Goal: Find specific page/section: Find specific page/section

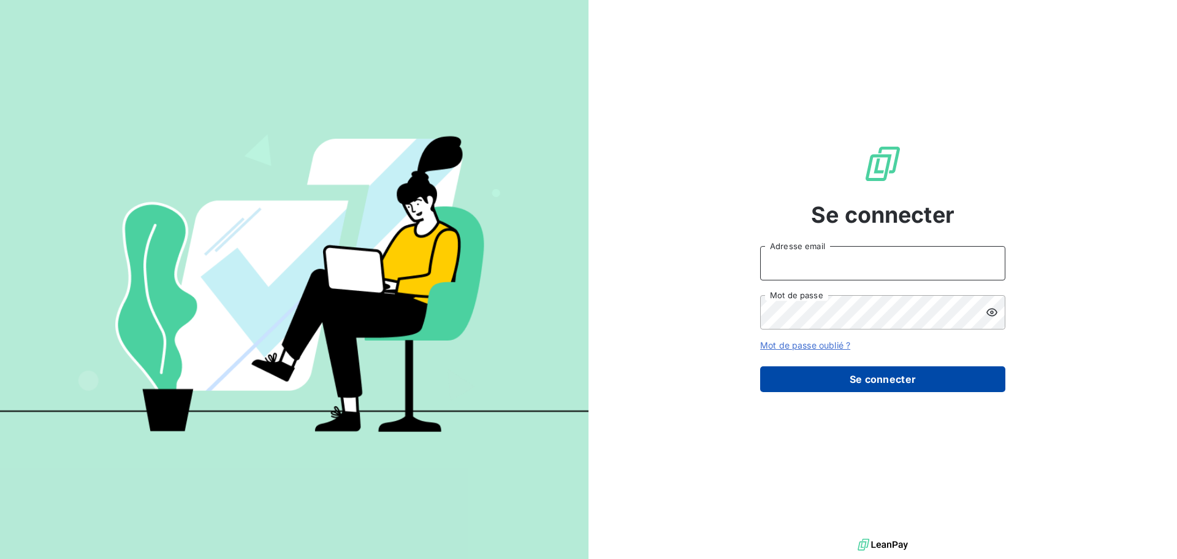
type input "[PERSON_NAME][EMAIL_ADDRESS][PERSON_NAME][PERSON_NAME][DOMAIN_NAME]"
click at [932, 385] on button "Se connecter" at bounding box center [882, 379] width 245 height 26
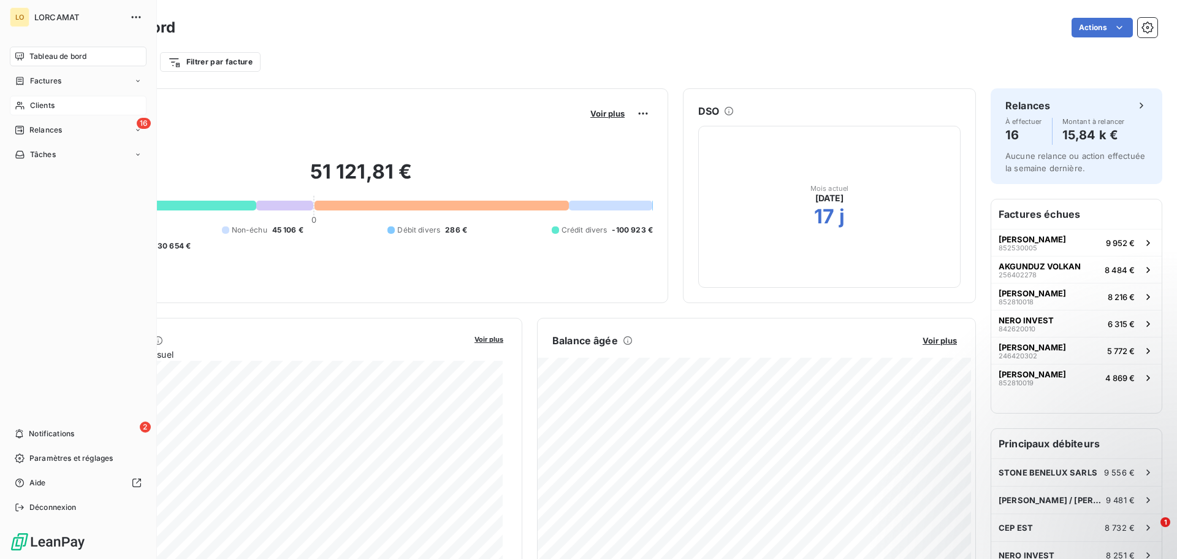
click at [39, 107] on span "Clients" at bounding box center [42, 105] width 25 height 11
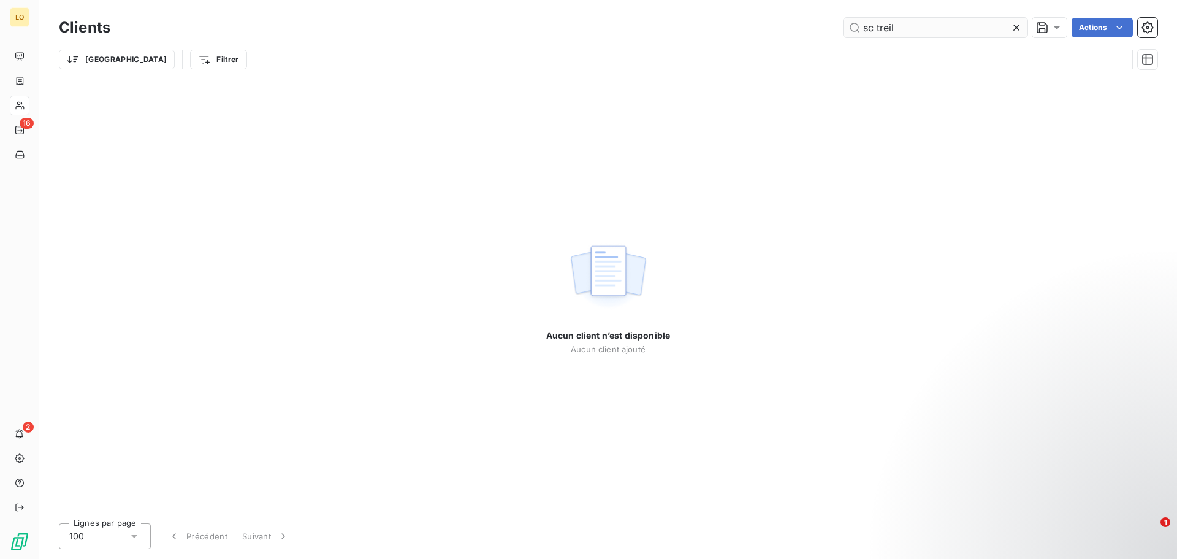
click at [871, 31] on input "sc treil" at bounding box center [936, 28] width 184 height 20
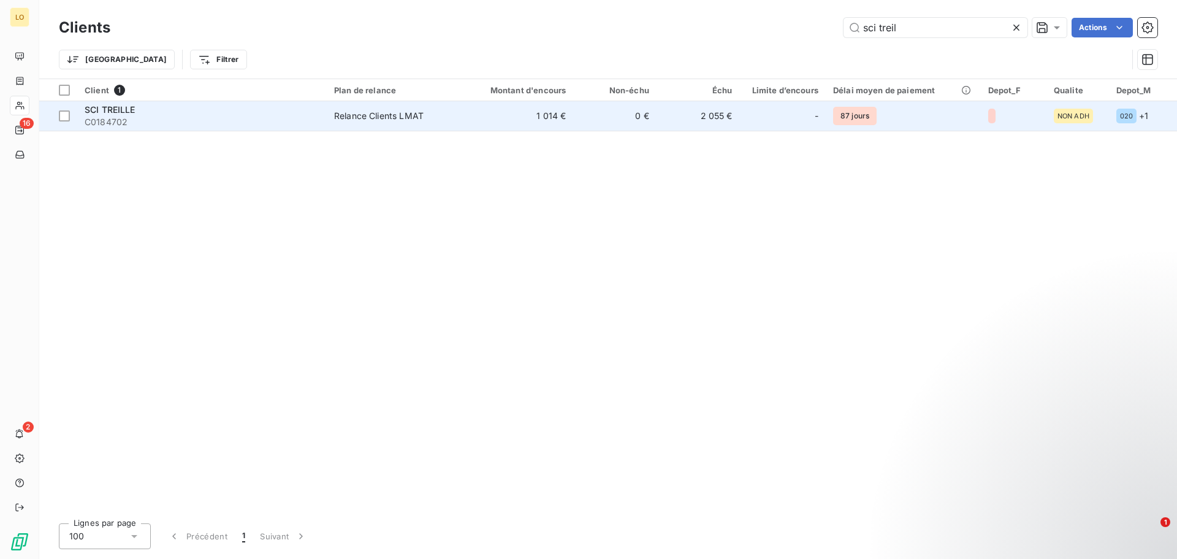
type input "sci treil"
click at [249, 109] on div "SCI TREILLE" at bounding box center [202, 110] width 235 height 12
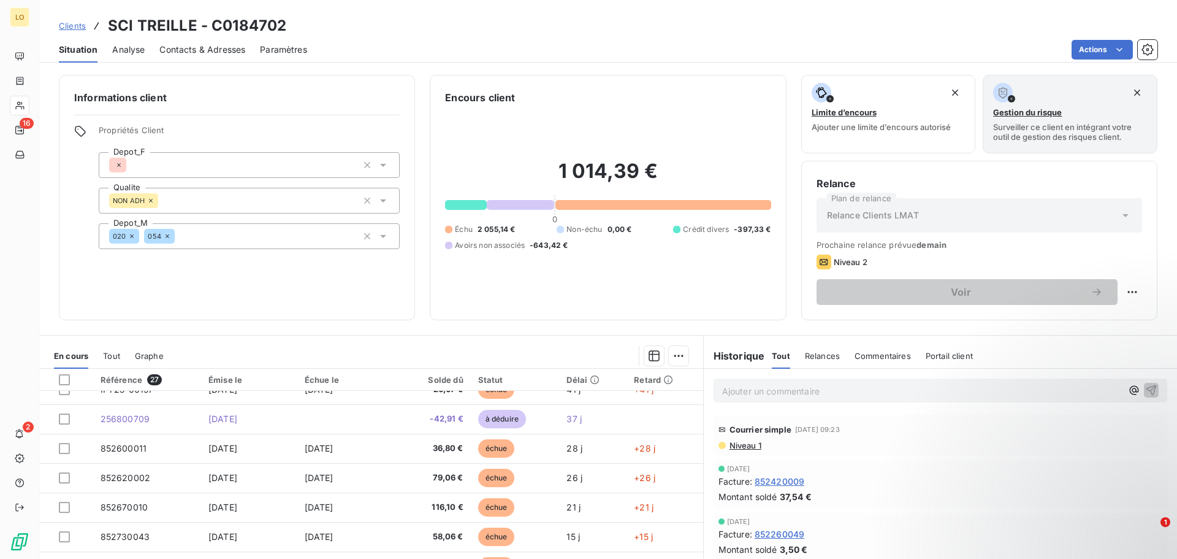
scroll to position [523, 0]
